Goal: Task Accomplishment & Management: Manage account settings

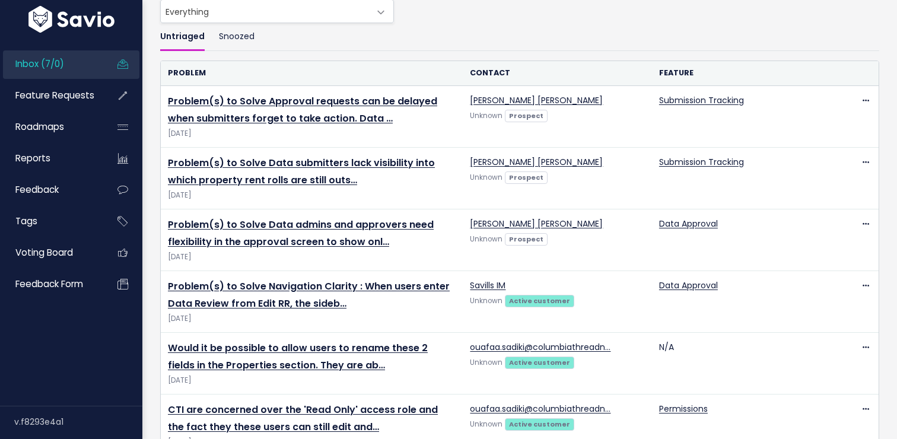
scroll to position [85, 0]
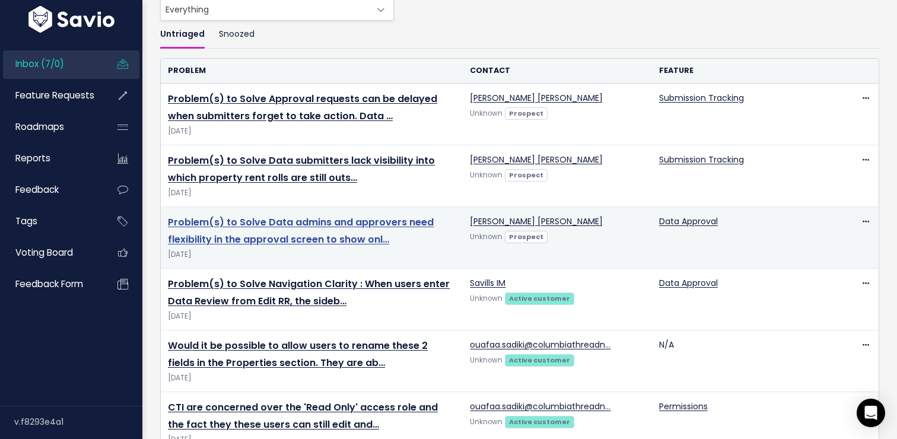
click at [319, 226] on link "Problem(s) to Solve Data admins and approvers need flexibility in the approval …" at bounding box center [301, 230] width 266 height 31
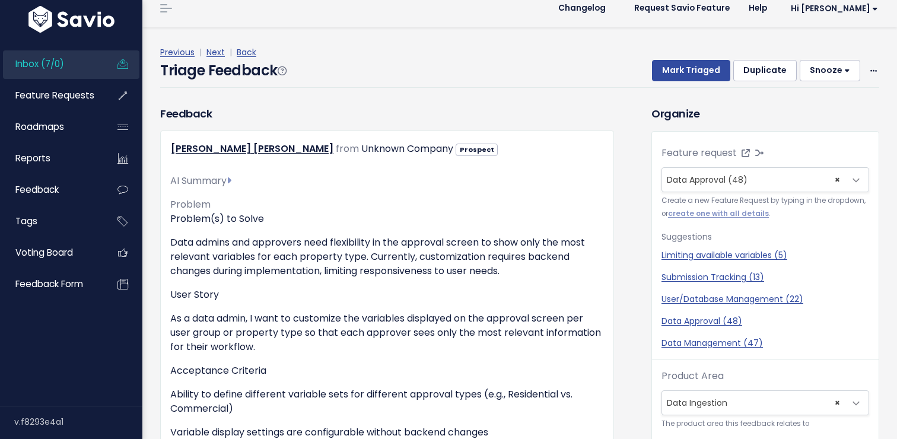
scroll to position [12, 0]
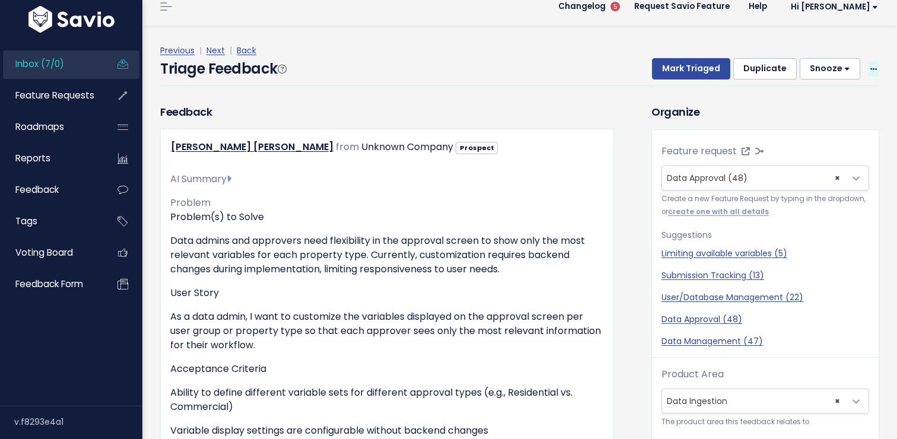
click at [877, 65] on span at bounding box center [873, 69] width 11 height 15
click at [809, 102] on link "Edit" at bounding box center [826, 101] width 85 height 23
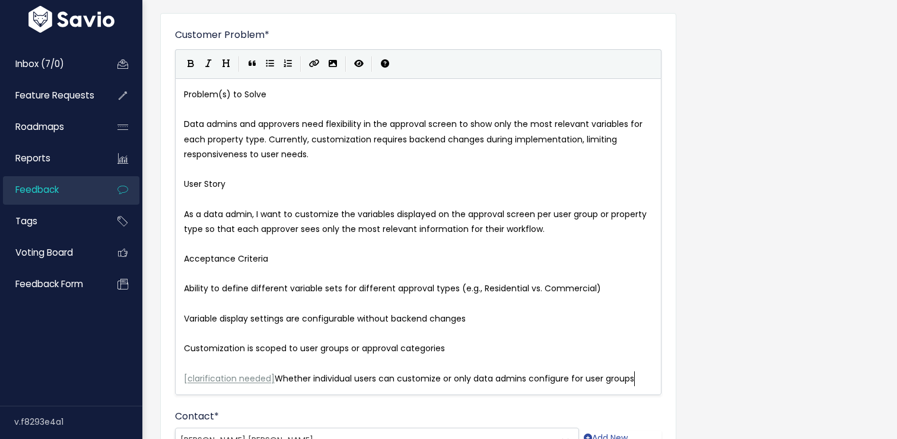
scroll to position [1, 0]
type textarea "Problem(s) to Solve"
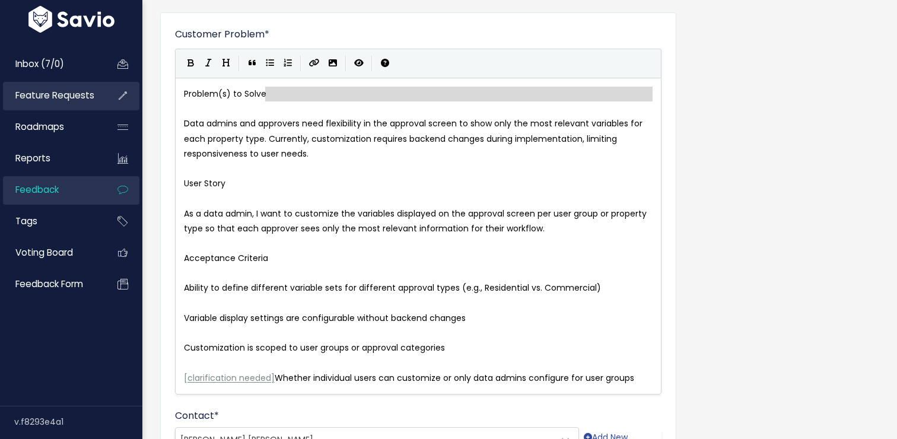
drag, startPoint x: 271, startPoint y: 94, endPoint x: 97, endPoint y: 105, distance: 174.2
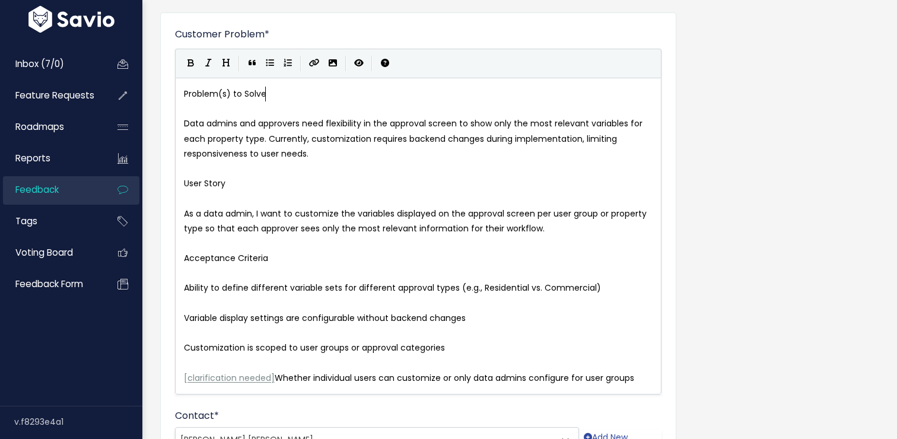
type textarea "Problem(s) to Solve"
drag, startPoint x: 275, startPoint y: 91, endPoint x: 142, endPoint y: 95, distance: 133.0
type textarea "User Story"
type textarea "Acceptance Criteria"
drag, startPoint x: 276, startPoint y: 262, endPoint x: 177, endPoint y: 262, distance: 98.5
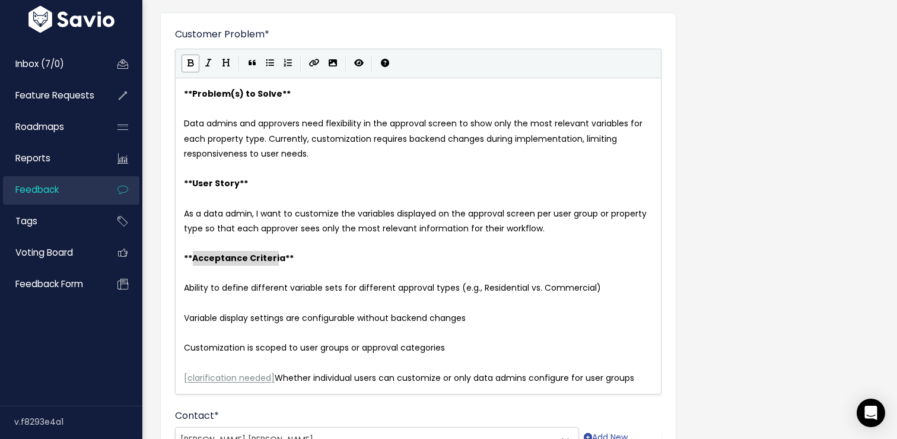
click at [182, 290] on pre "Ability to define different variable sets for different approval types (e.g., R…" at bounding box center [419, 288] width 474 height 15
type textarea "*"
click at [184, 313] on span "Variable display settings are configurable without backend changes" at bounding box center [325, 318] width 282 height 12
type textarea "*"
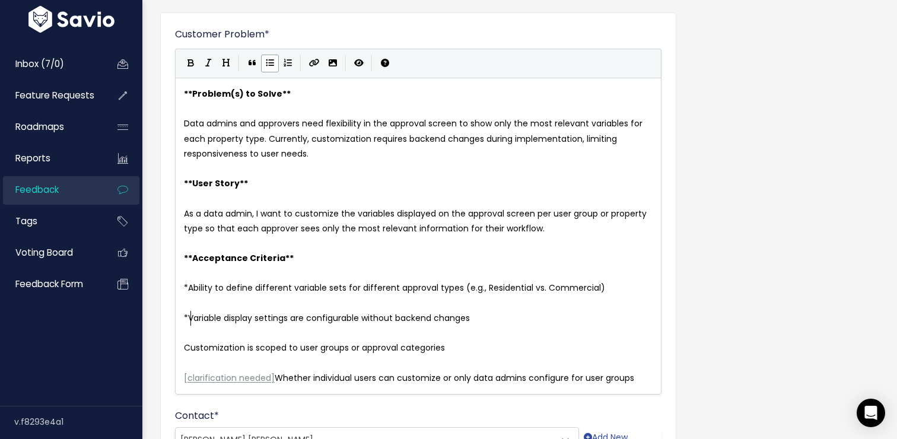
click at [184, 345] on span "Customization is scoped to user groups or approval categories" at bounding box center [314, 348] width 261 height 12
type textarea "*"
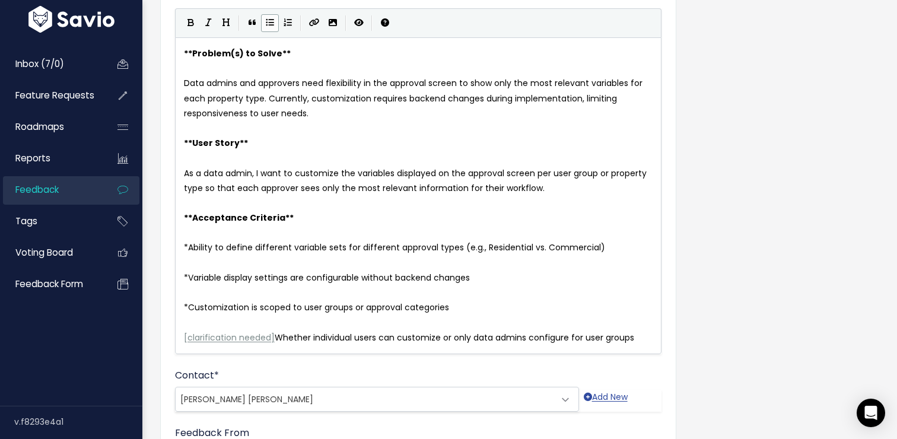
scroll to position [129, 0]
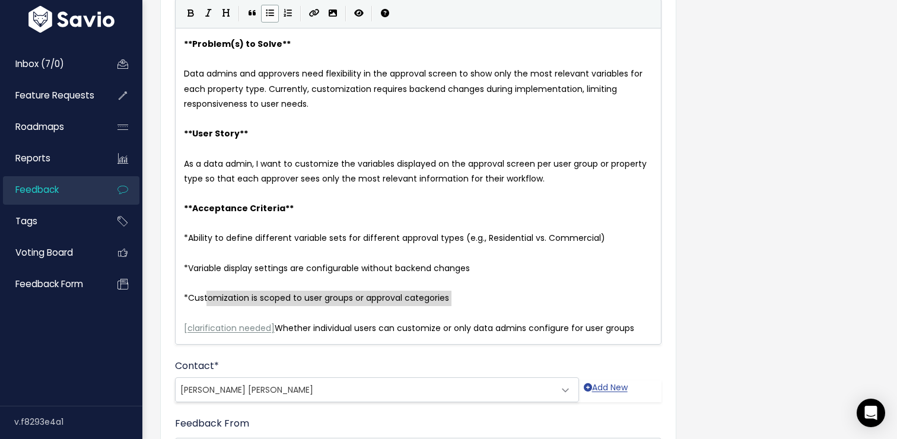
type textarea "* Customization is scoped to user groups or approval categories"
drag, startPoint x: 456, startPoint y: 301, endPoint x: 177, endPoint y: 296, distance: 278.4
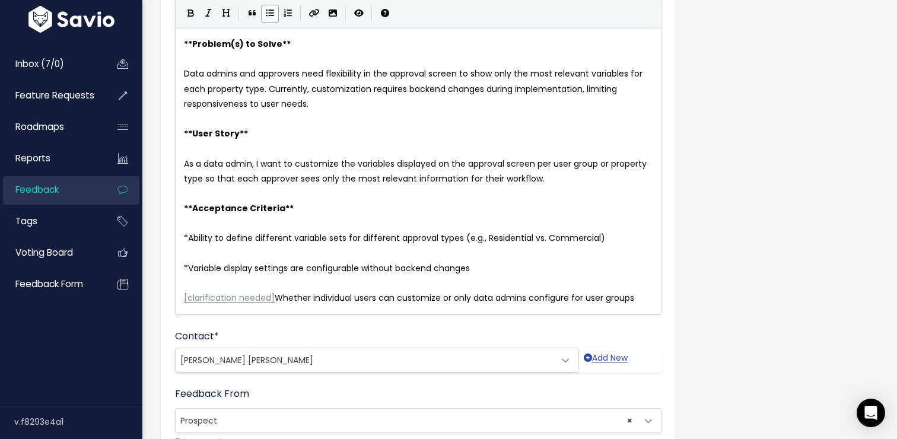
click at [179, 297] on div "x ** Problem(s) to Solve ** ​ Data admins and approvers need flexibility in the…" at bounding box center [418, 171] width 487 height 287
click at [182, 300] on pre "[ clarification needed ] Whether individual users can customize or only data ad…" at bounding box center [419, 298] width 474 height 15
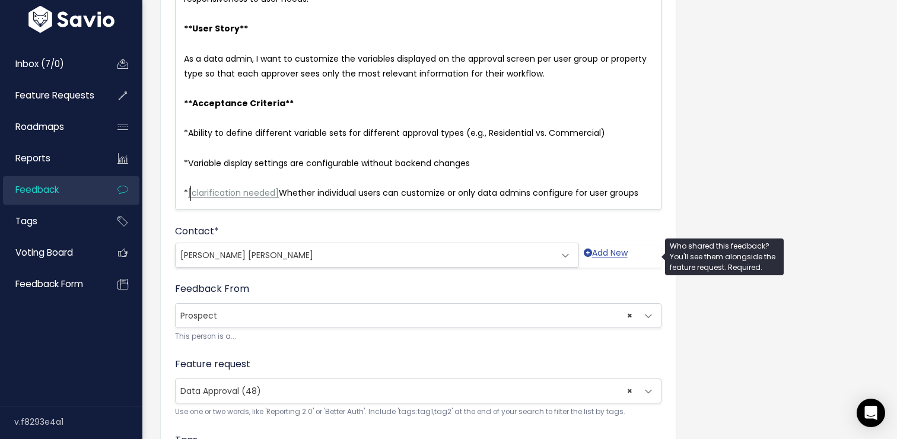
scroll to position [460, 0]
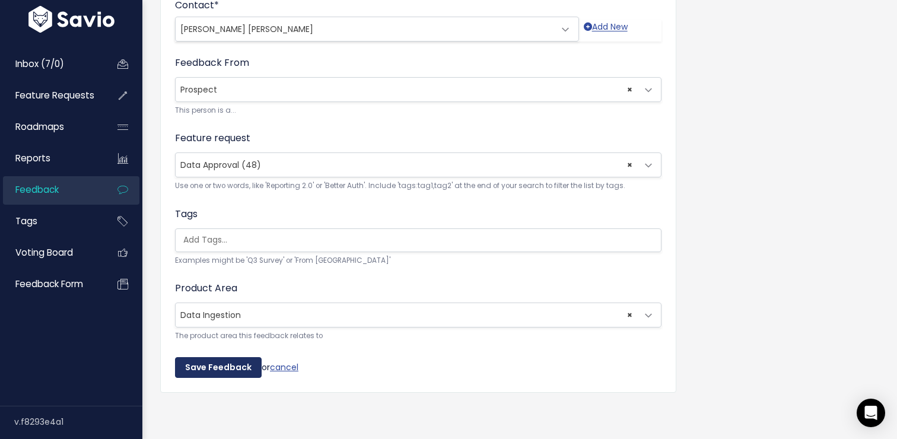
type textarea "*"
click at [205, 361] on input "Save Feedback" at bounding box center [218, 367] width 87 height 21
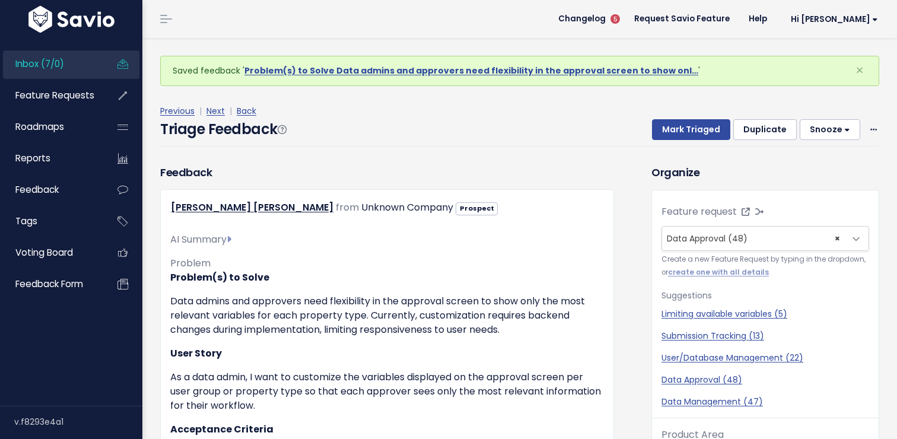
click at [61, 71] on link "Inbox (7/0)" at bounding box center [51, 63] width 96 height 27
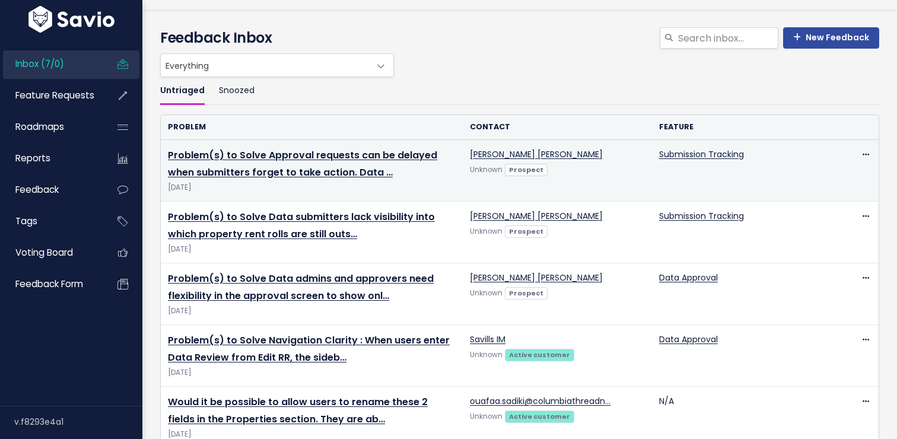
scroll to position [45, 0]
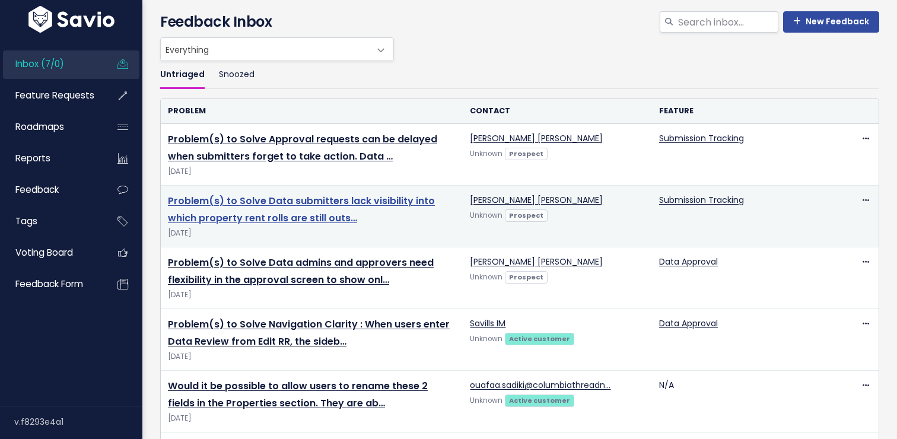
click at [278, 216] on link "Problem(s) to Solve Data submitters lack visibility into which property rent ro…" at bounding box center [301, 209] width 267 height 31
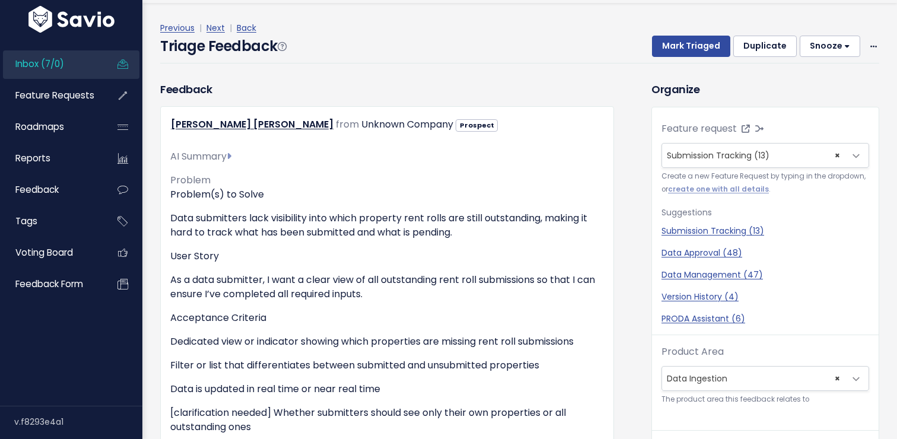
scroll to position [39, 0]
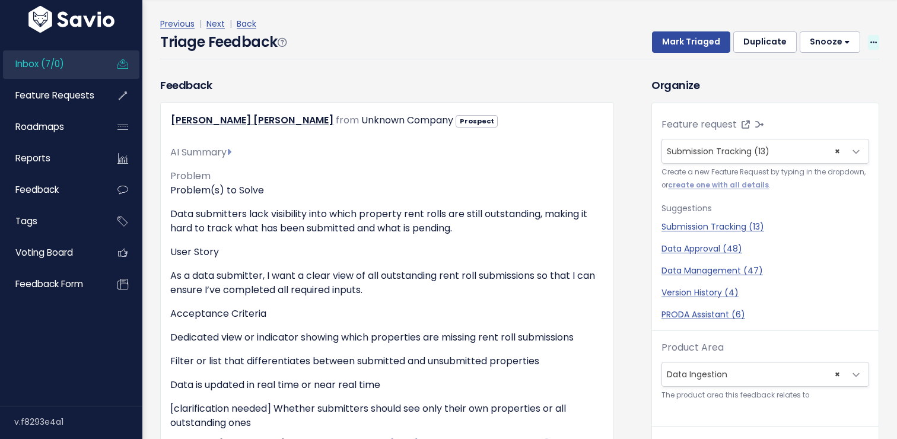
click at [876, 39] on icon at bounding box center [874, 43] width 7 height 8
click at [825, 63] on link "Edit" at bounding box center [826, 74] width 85 height 23
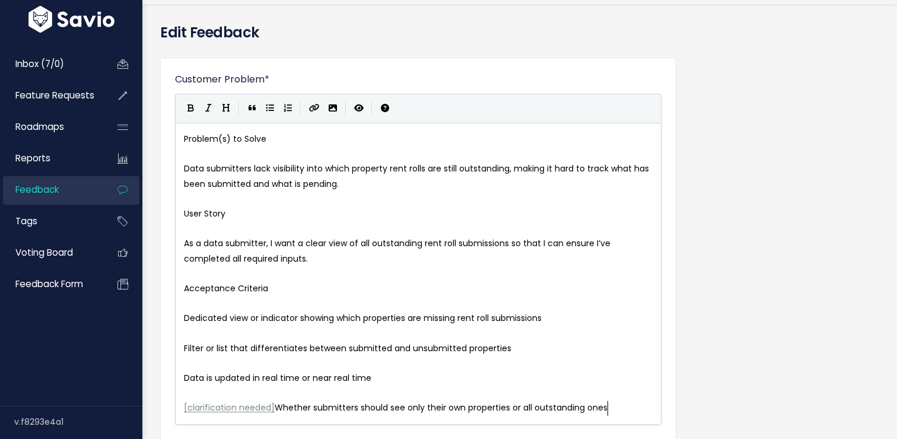
scroll to position [1, 0]
type textarea "Problem(s) to Solve"
drag, startPoint x: 265, startPoint y: 141, endPoint x: 174, endPoint y: 144, distance: 91.4
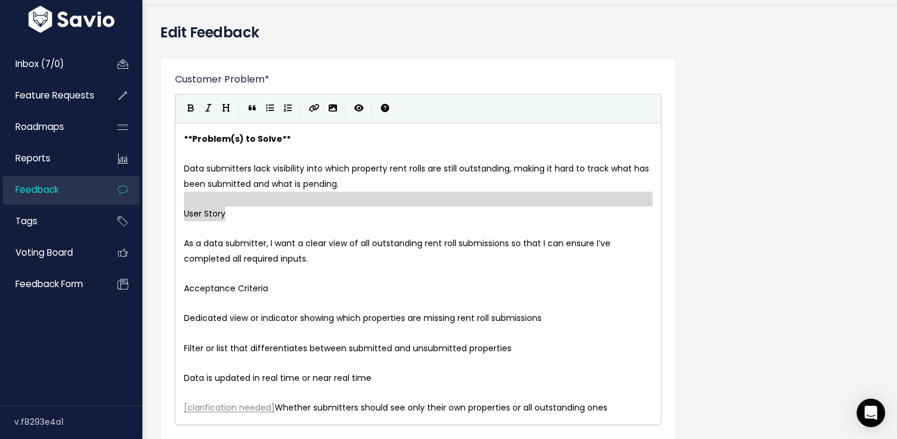
type textarea "User Story"
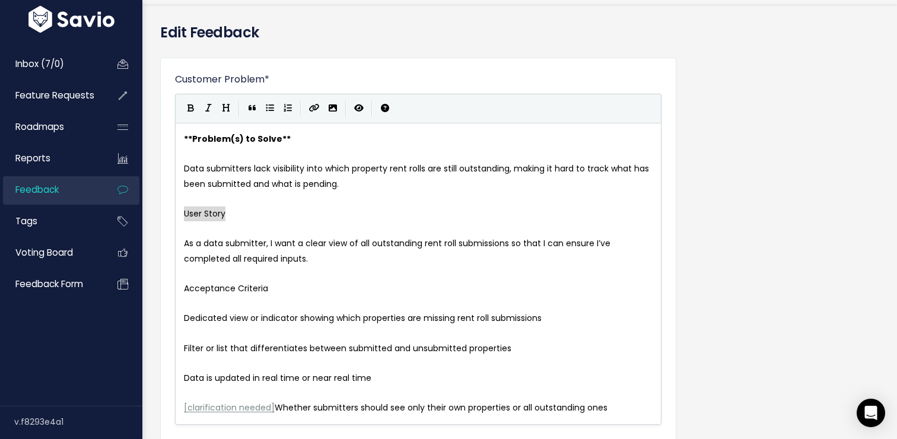
drag, startPoint x: 227, startPoint y: 221, endPoint x: 179, endPoint y: 213, distance: 48.7
type textarea "Acceptance Criteria"
drag, startPoint x: 272, startPoint y: 292, endPoint x: 190, endPoint y: 291, distance: 81.9
click at [184, 320] on span "Dedicated view or indicator showing which properties are missing rent roll subm…" at bounding box center [363, 318] width 358 height 12
type textarea "*"
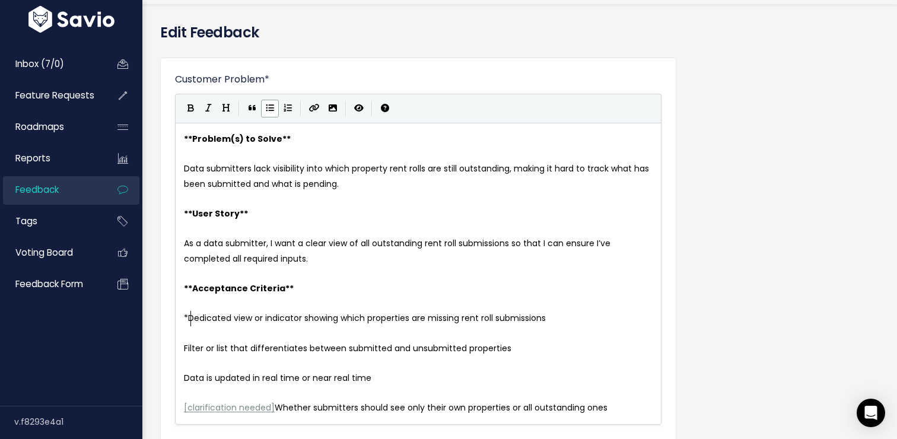
scroll to position [4, 5]
click at [189, 352] on span "Filter or list that differentiates between submitted and unsubmitted properties" at bounding box center [348, 348] width 328 height 12
click at [180, 351] on div "x ** Problem(s) to Solve ** ​ Data submitters lack visibility into which proper…" at bounding box center [418, 274] width 487 height 302
click at [183, 351] on pre "Filter or list that differentiates between submitted and unsubmitted properties" at bounding box center [419, 348] width 474 height 15
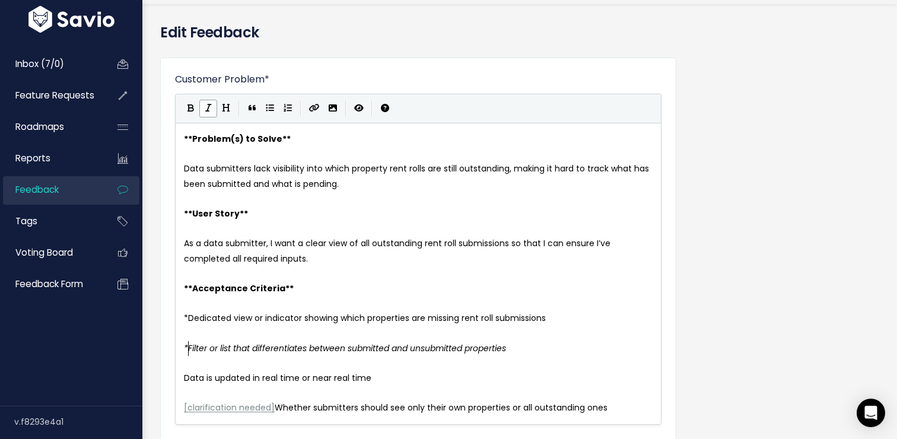
type textarea "*"
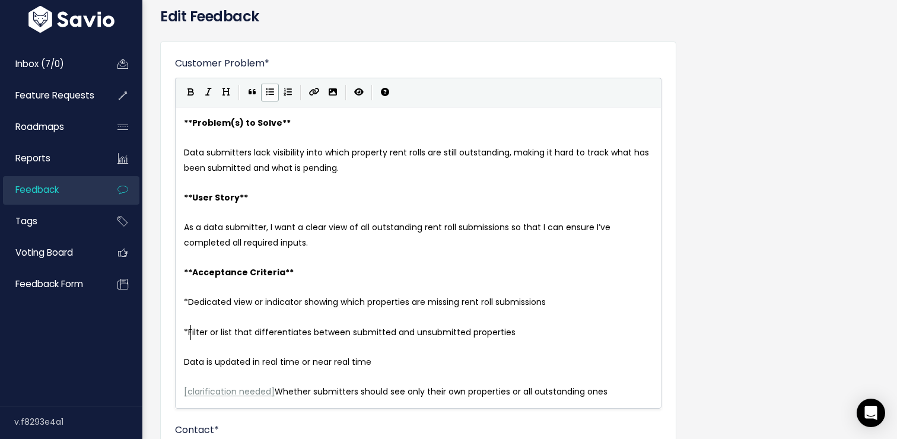
scroll to position [50, 0]
click at [184, 361] on span "Data is updated in real time or near real time" at bounding box center [278, 361] width 188 height 12
type textarea "*"
click at [634, 394] on pre "[ clarification needed ] Whether submitters should see only their own propertie…" at bounding box center [419, 391] width 474 height 15
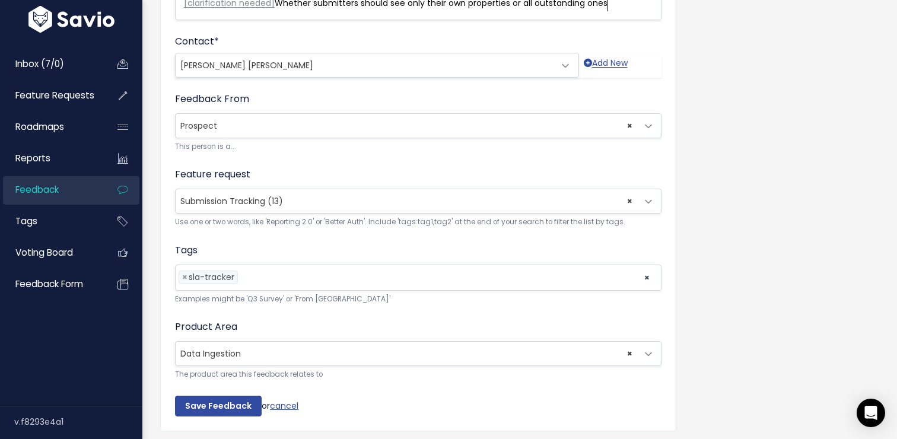
scroll to position [477, 0]
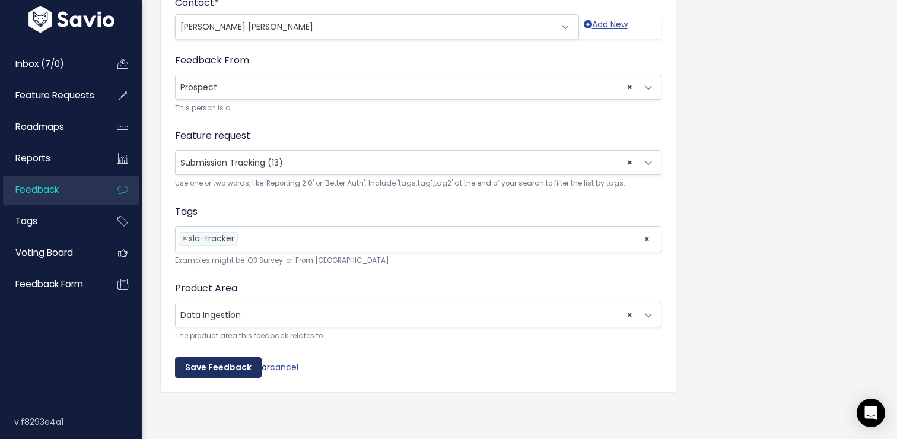
click at [215, 365] on input "Save Feedback" at bounding box center [218, 367] width 87 height 21
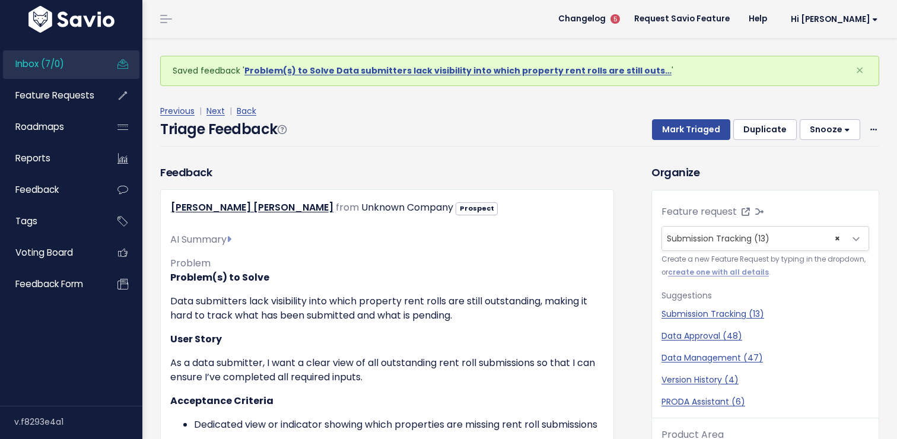
click at [61, 71] on link "Inbox (7/0)" at bounding box center [51, 63] width 96 height 27
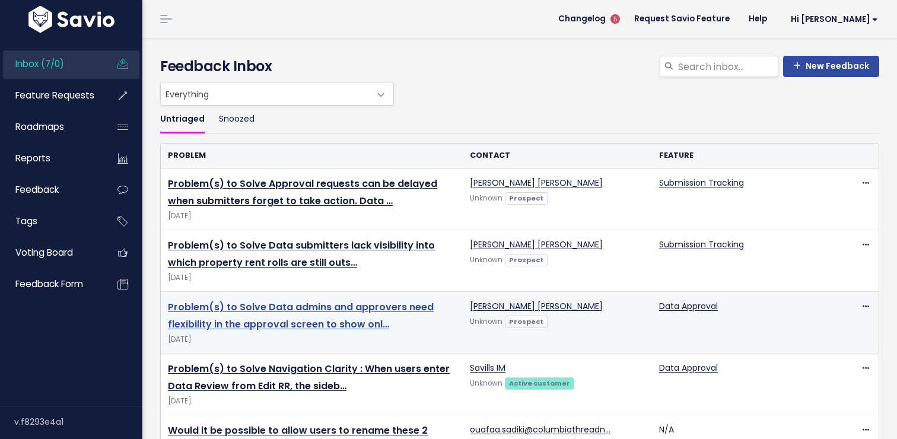
click at [272, 322] on link "Problem(s) to Solve Data admins and approvers need flexibility in the approval …" at bounding box center [301, 315] width 266 height 31
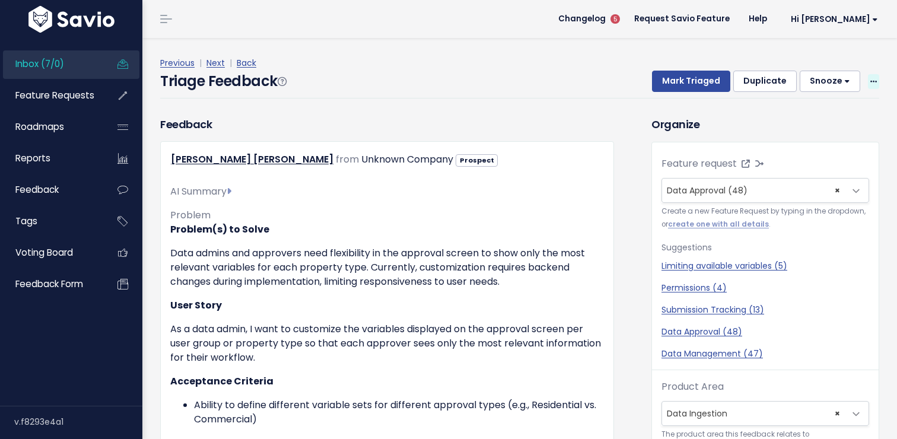
click at [869, 81] on span at bounding box center [873, 81] width 11 height 15
click at [814, 106] on link "Edit" at bounding box center [826, 114] width 85 height 23
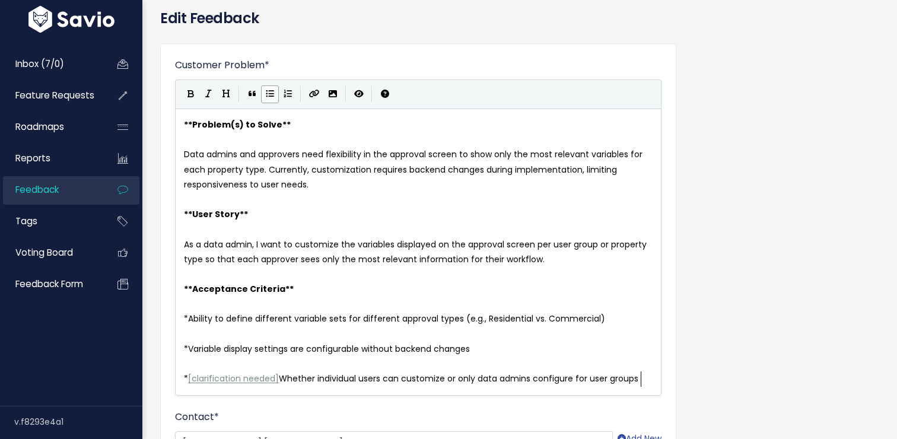
scroll to position [1, 0]
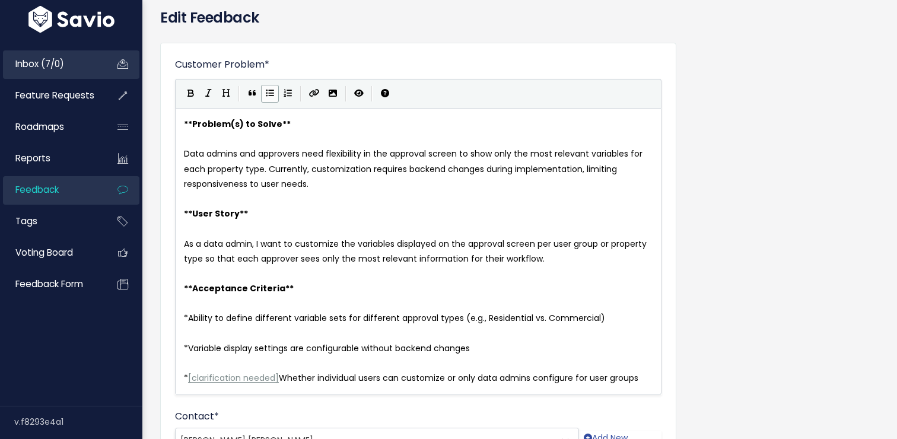
click at [50, 77] on link "Inbox (7/0)" at bounding box center [51, 63] width 96 height 27
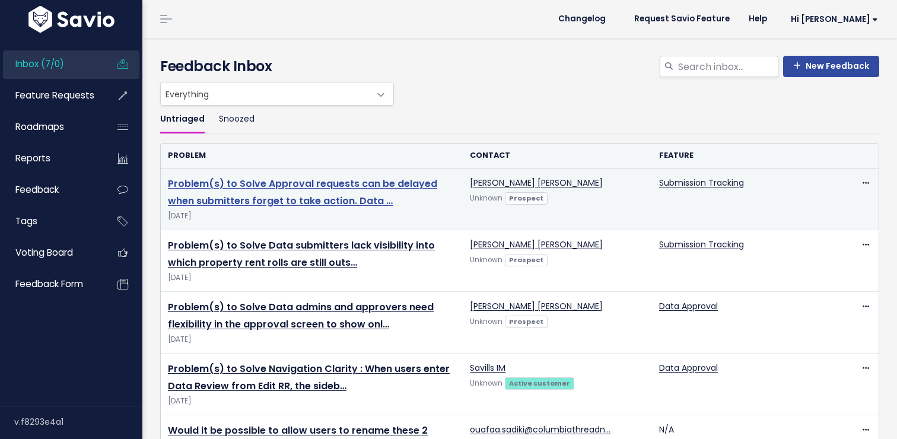
click at [246, 198] on link "Problem(s) to Solve Approval requests can be delayed when submitters forget to …" at bounding box center [302, 192] width 269 height 31
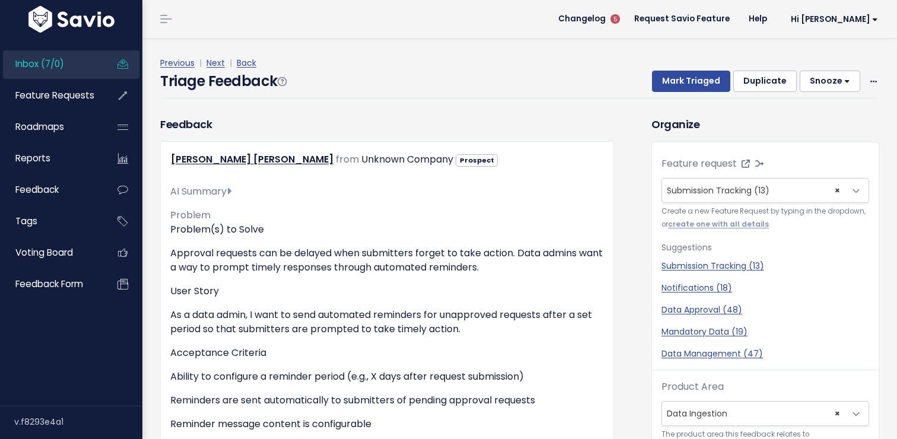
click at [867, 82] on div "Mark Triaged Duplicate [GEOGRAPHIC_DATA] 1 day 3 days 7 days 14 days Edit Delete" at bounding box center [759, 81] width 242 height 21
click at [871, 81] on icon at bounding box center [874, 82] width 7 height 8
click at [811, 119] on link "Edit" at bounding box center [826, 114] width 85 height 23
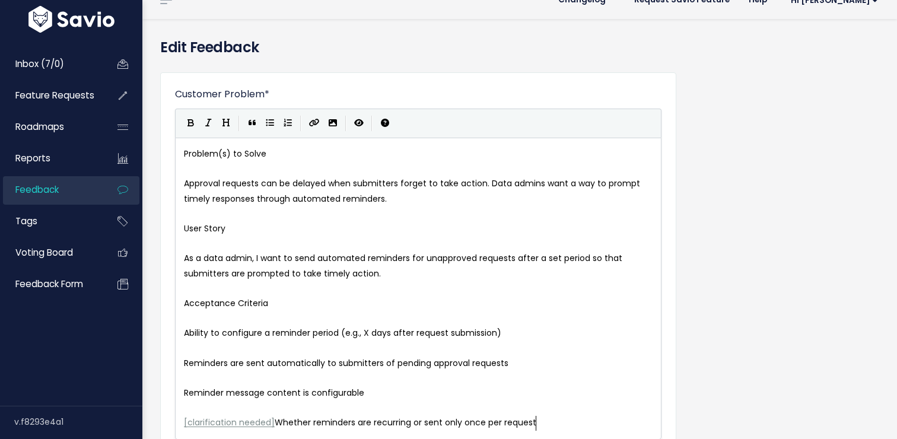
scroll to position [1, 0]
type textarea "Problem(s) to Solve"
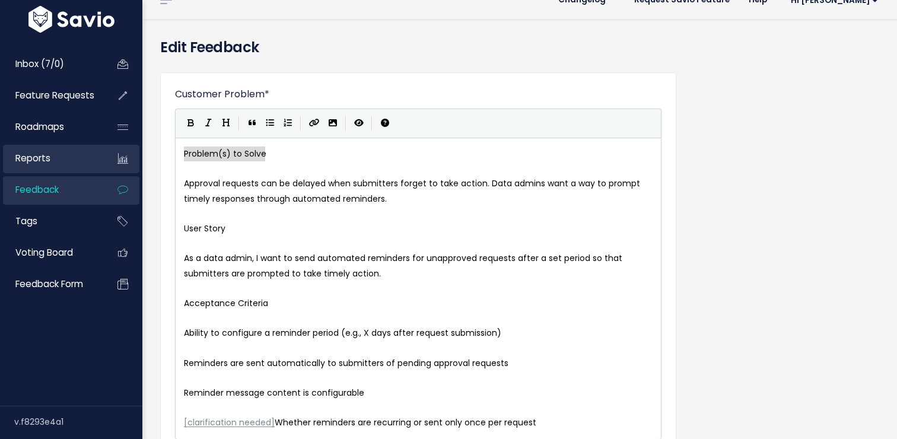
drag, startPoint x: 275, startPoint y: 156, endPoint x: 114, endPoint y: 153, distance: 161.4
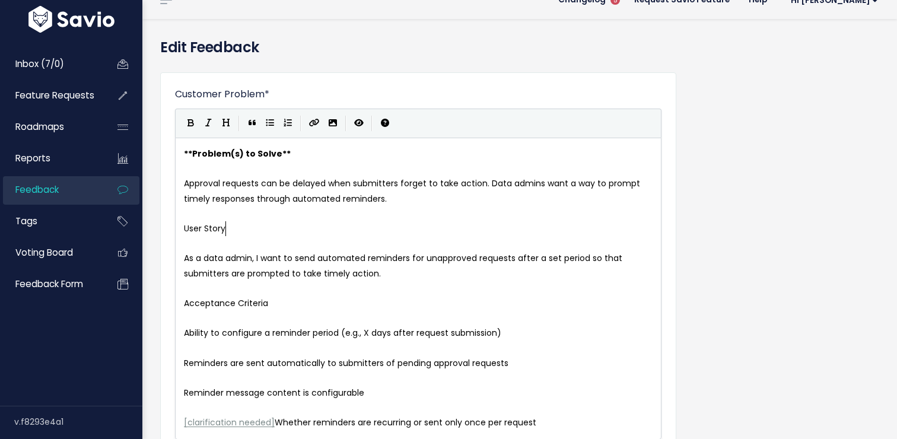
type textarea "User Story"
drag, startPoint x: 228, startPoint y: 234, endPoint x: 137, endPoint y: 229, distance: 90.9
type textarea "Acceptance Criteria"
drag, startPoint x: 275, startPoint y: 304, endPoint x: 264, endPoint y: 304, distance: 11.3
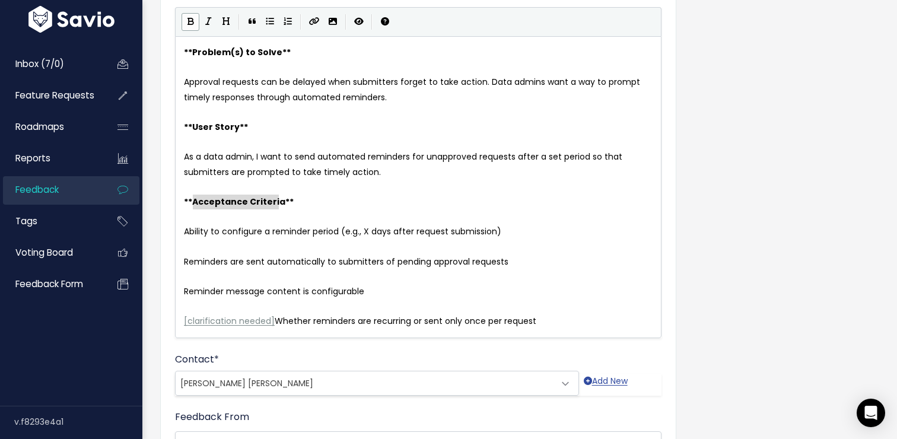
scroll to position [122, 0]
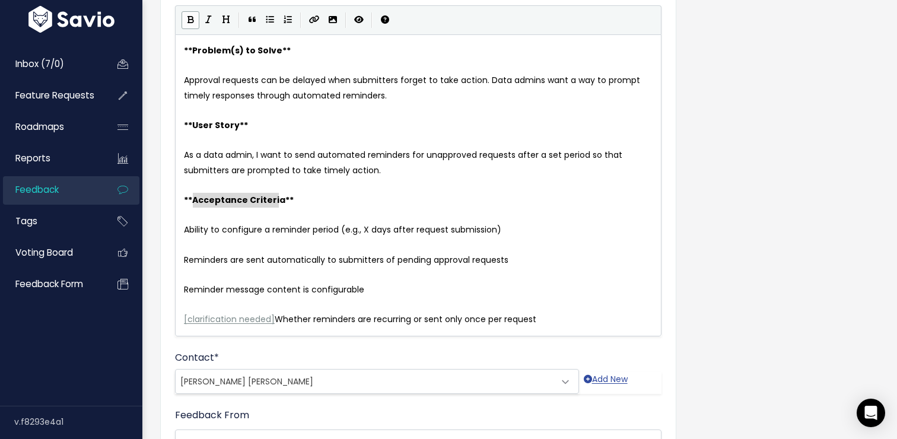
click at [182, 225] on pre "Ability to configure a reminder period (e.g., X days after request submission)" at bounding box center [419, 230] width 474 height 15
type textarea "*"
click at [183, 251] on pre "​" at bounding box center [419, 244] width 474 height 15
click at [180, 256] on div "x ** Problem(s) to Solve ** ​ Approval requests can be delayed when submitters …" at bounding box center [418, 185] width 487 height 302
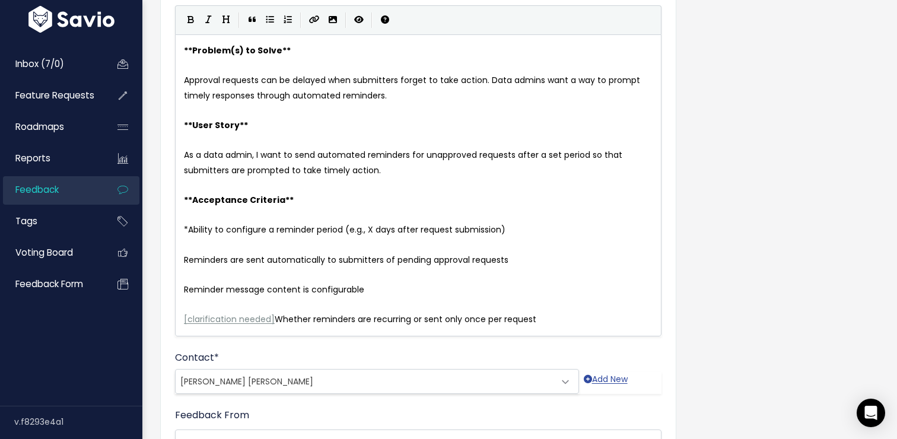
scroll to position [4, 0]
click at [185, 261] on span "Reminders are sent automatically to submitters of pending approval requests" at bounding box center [346, 260] width 325 height 12
type textarea "*"
click at [182, 288] on pre "Reminder message content is configurable" at bounding box center [419, 289] width 474 height 15
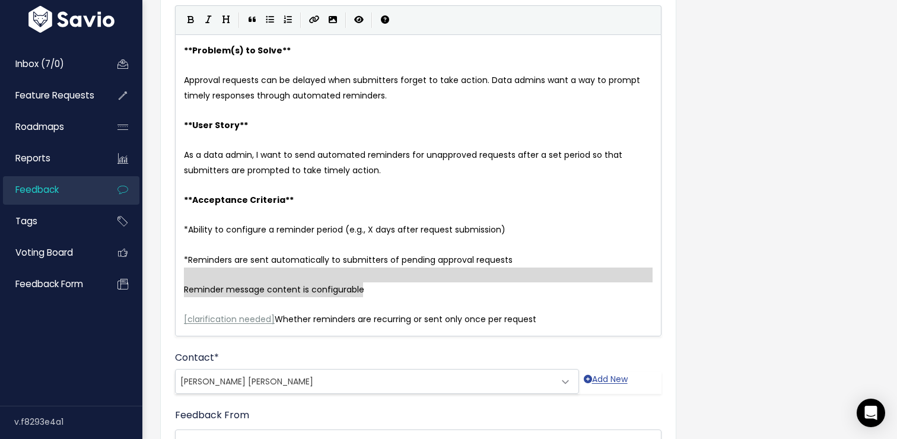
type textarea "Reminder message content is configurable"
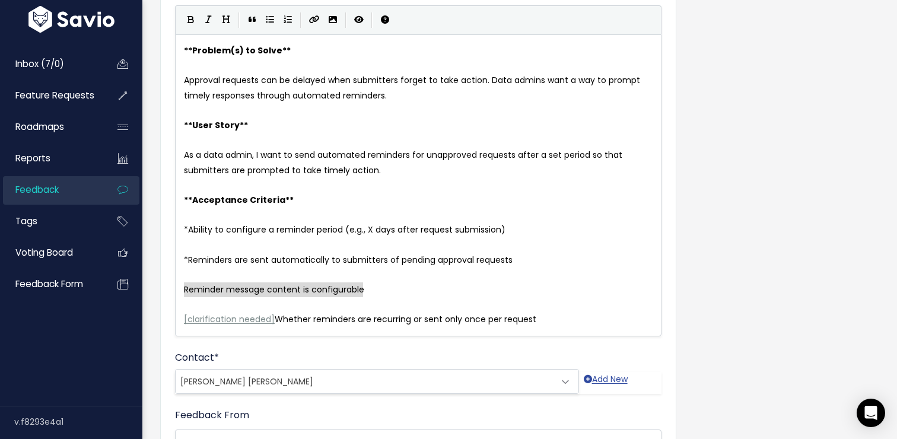
drag, startPoint x: 367, startPoint y: 291, endPoint x: 158, endPoint y: 283, distance: 209.6
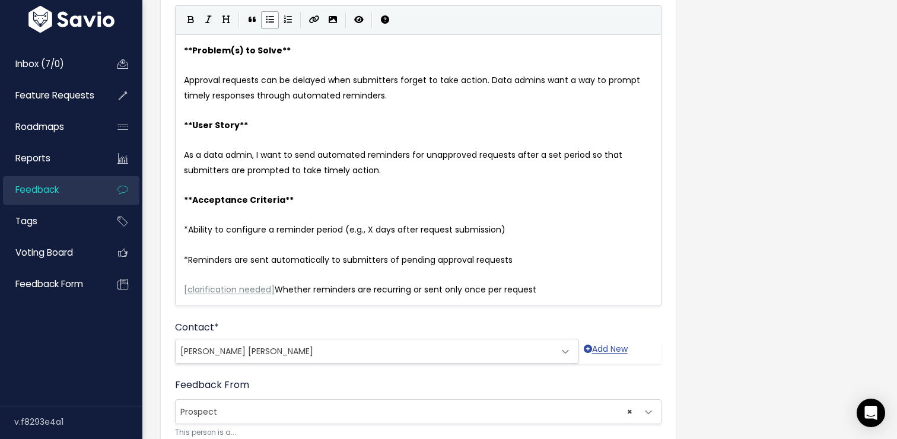
click at [186, 289] on span "[" at bounding box center [186, 290] width 4 height 12
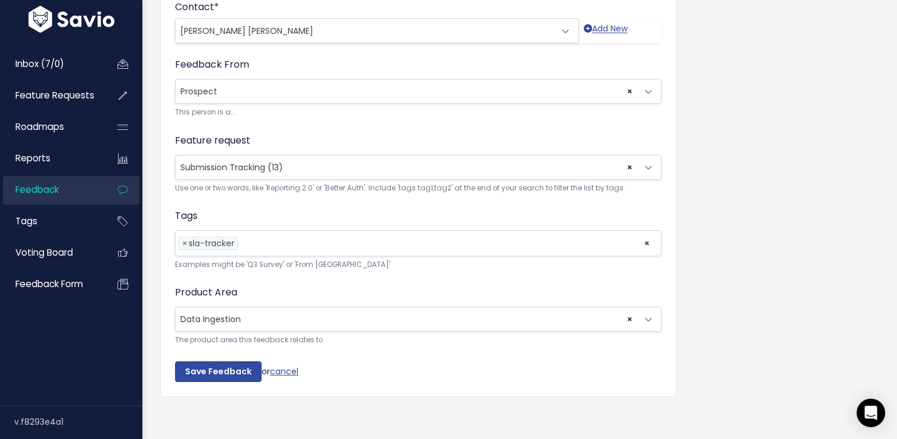
scroll to position [447, 0]
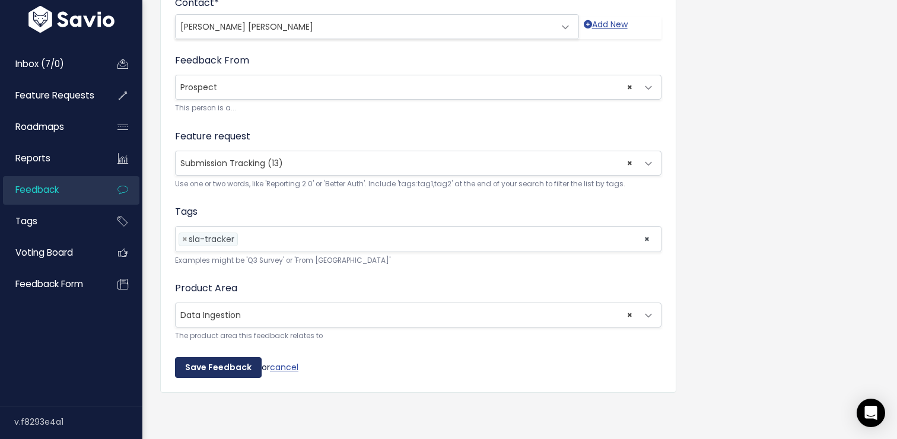
type textarea "*"
click at [216, 367] on input "Save Feedback" at bounding box center [218, 367] width 87 height 21
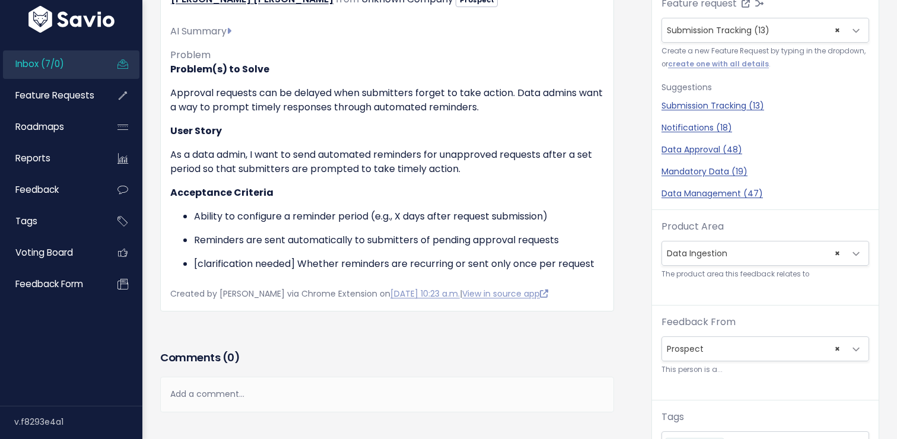
click at [80, 71] on link "Inbox (7/0)" at bounding box center [51, 63] width 96 height 27
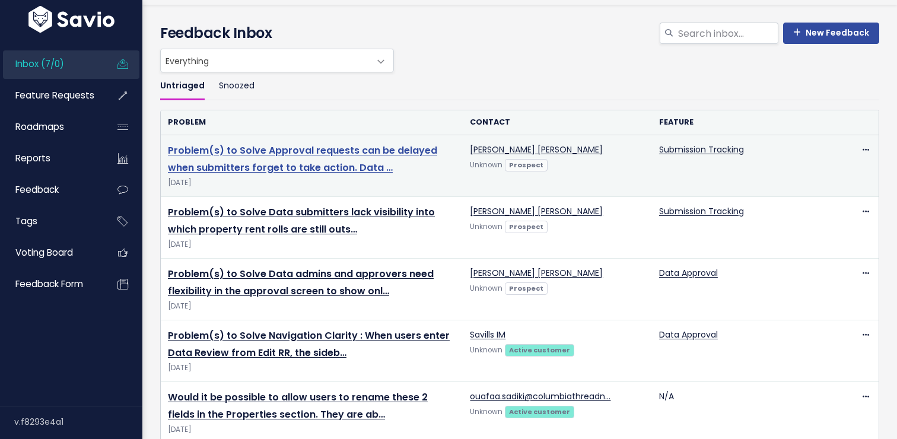
scroll to position [35, 0]
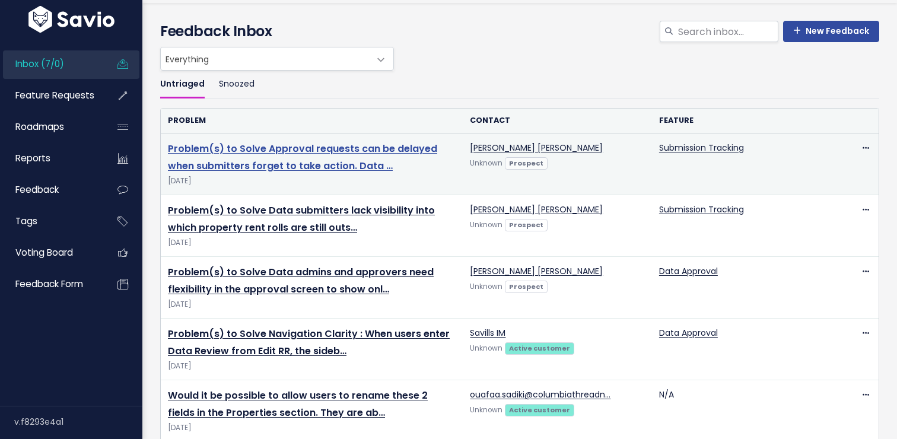
click at [332, 154] on link "Problem(s) to Solve Approval requests can be delayed when submitters forget to …" at bounding box center [302, 157] width 269 height 31
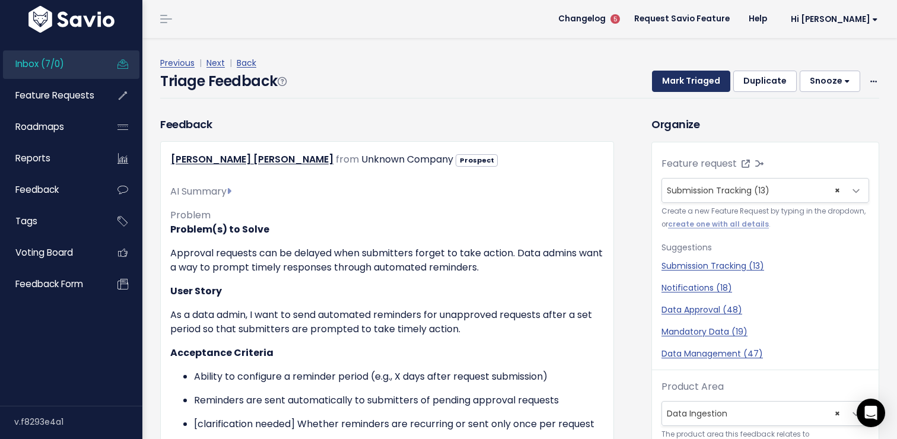
click at [699, 81] on button "Mark Triaged" at bounding box center [691, 81] width 78 height 21
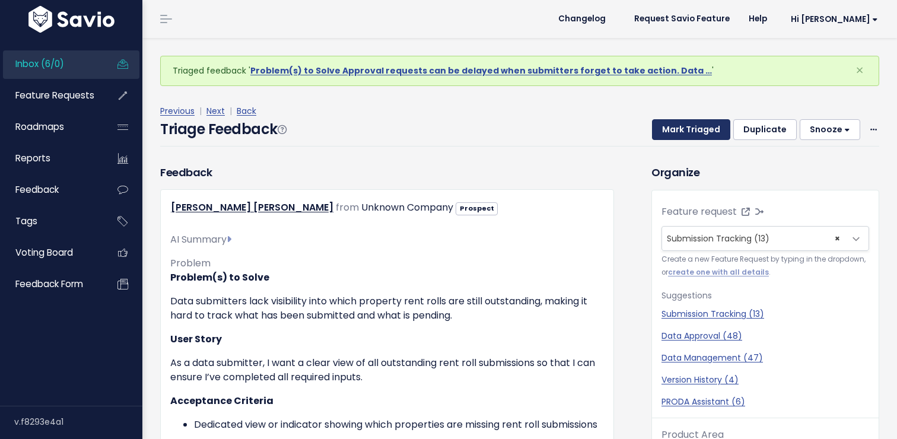
click at [699, 132] on button "Mark Triaged" at bounding box center [691, 129] width 78 height 21
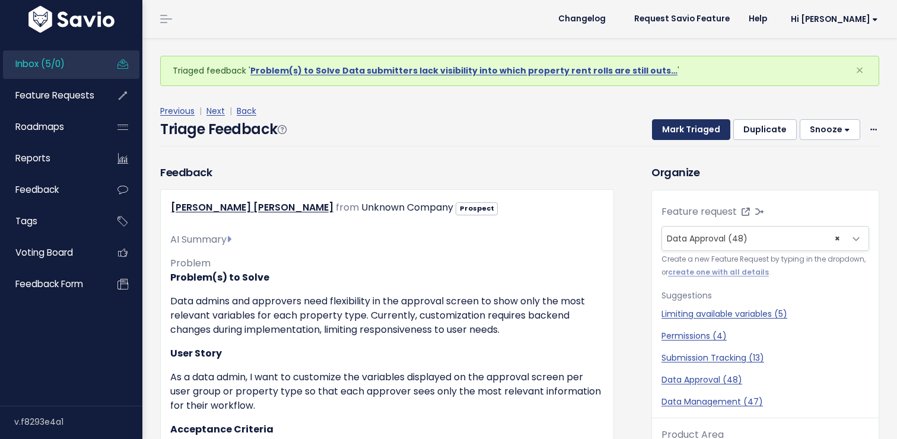
click at [693, 132] on button "Mark Triaged" at bounding box center [691, 129] width 78 height 21
